Goal: Use online tool/utility: Utilize a website feature to perform a specific function

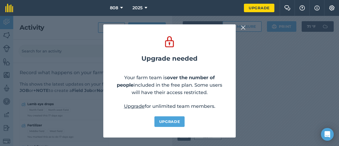
click at [244, 26] on img at bounding box center [243, 27] width 5 height 6
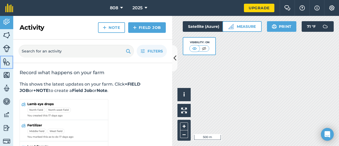
click at [7, 64] on img at bounding box center [6, 62] width 7 height 8
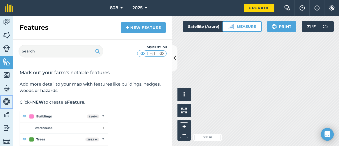
click at [5, 100] on img at bounding box center [6, 102] width 7 height 8
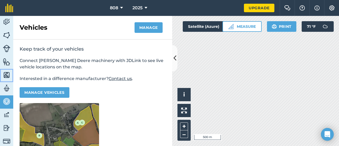
click at [7, 76] on img at bounding box center [6, 75] width 7 height 8
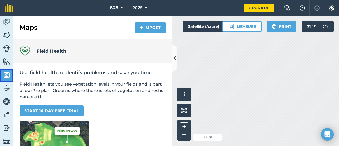
scroll to position [79, 0]
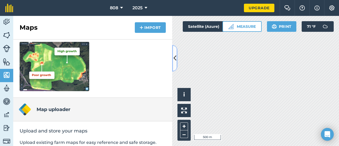
click at [176, 60] on icon at bounding box center [175, 58] width 3 height 9
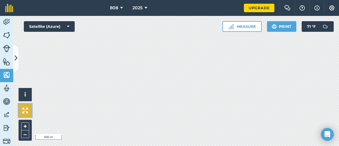
click at [24, 114] on button at bounding box center [25, 110] width 13 height 13
click at [247, 27] on button "Measure" at bounding box center [242, 26] width 39 height 11
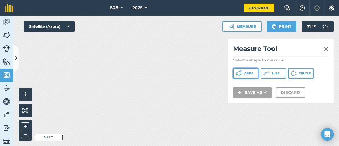
click at [250, 73] on span "Area" at bounding box center [248, 73] width 9 height 4
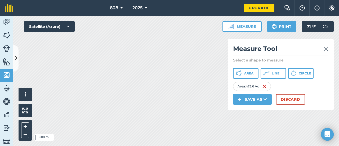
click at [326, 50] on img at bounding box center [326, 49] width 5 height 6
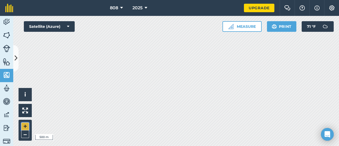
click at [25, 127] on button "+" at bounding box center [25, 126] width 8 height 8
click at [24, 127] on button "+" at bounding box center [25, 126] width 8 height 8
click at [21, 126] on div "+ –" at bounding box center [25, 130] width 13 height 21
